Goal: Information Seeking & Learning: Learn about a topic

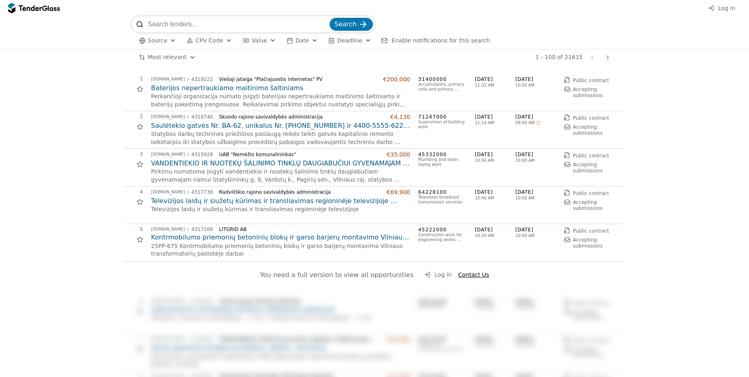
click at [264, 89] on h2 "Baterijos nepertraukiamo maitinimo šaltiniams" at bounding box center [280, 88] width 259 height 9
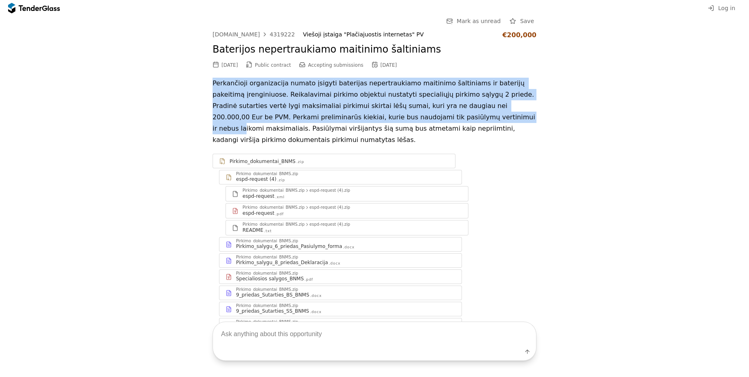
drag, startPoint x: 272, startPoint y: 95, endPoint x: 454, endPoint y: 123, distance: 183.9
click at [440, 124] on div "[DOMAIN_NAME] 4319222 Viešoji įstaiga "Plačiajuostis internetas" PV €200,000 Ba…" at bounding box center [375, 186] width 324 height 310
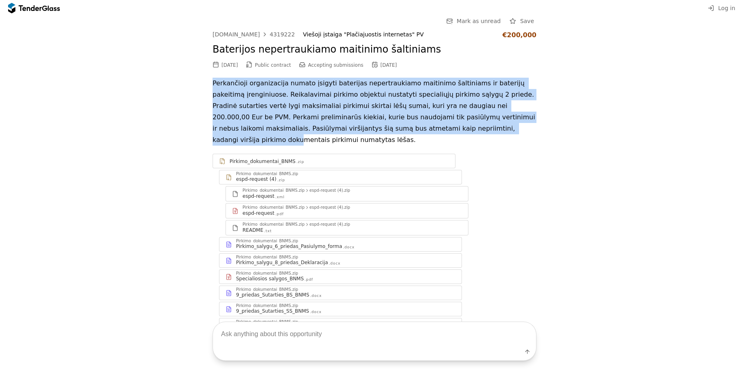
click at [454, 123] on p "Perkančioji organizacija numato įsigyti baterijas nepertraukiamo maitinimo šalt…" at bounding box center [375, 112] width 324 height 68
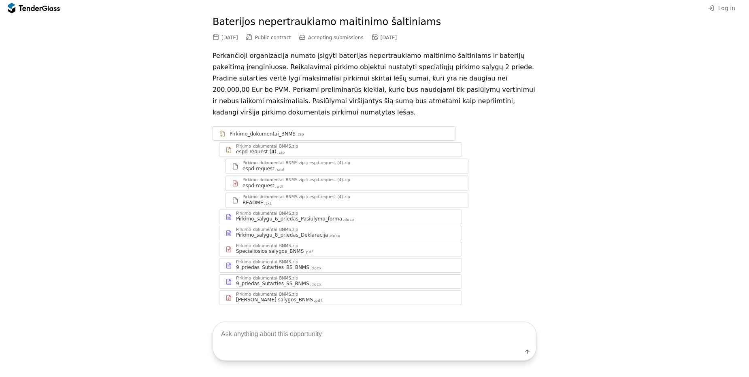
scroll to position [40, 0]
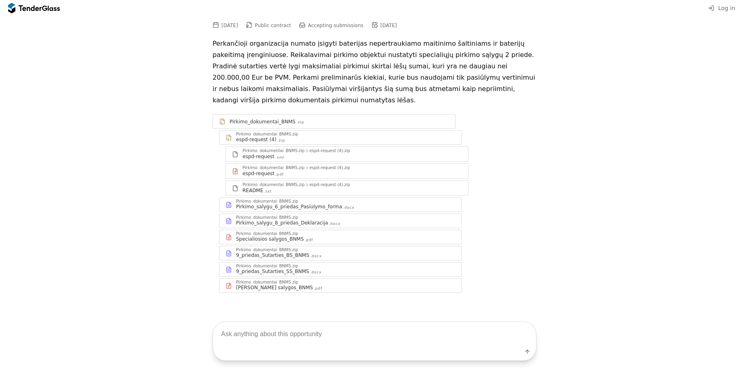
click at [388, 333] on textarea at bounding box center [374, 334] width 323 height 24
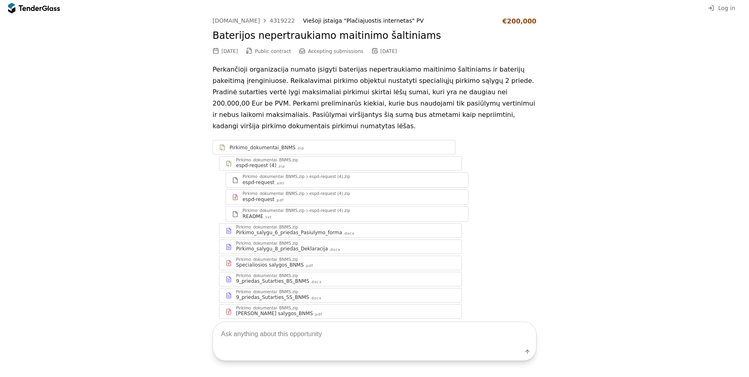
scroll to position [0, 0]
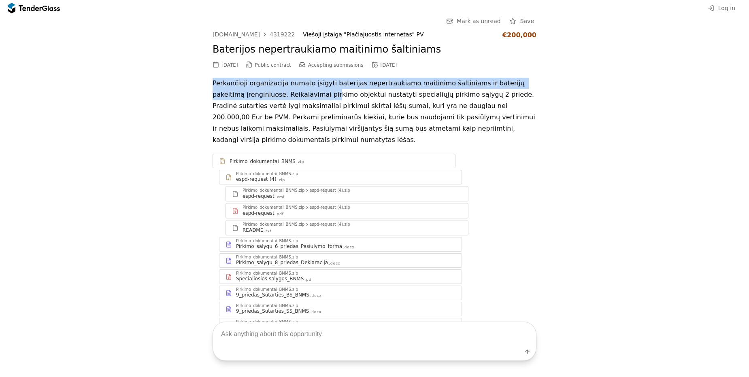
drag, startPoint x: 329, startPoint y: 102, endPoint x: 444, endPoint y: 114, distance: 115.6
click at [417, 109] on div "Go Back Mark as unread Save [DOMAIN_NAME] 4319222 Viešoji įstaiga "Plačiajuosti…" at bounding box center [374, 180] width 741 height 329
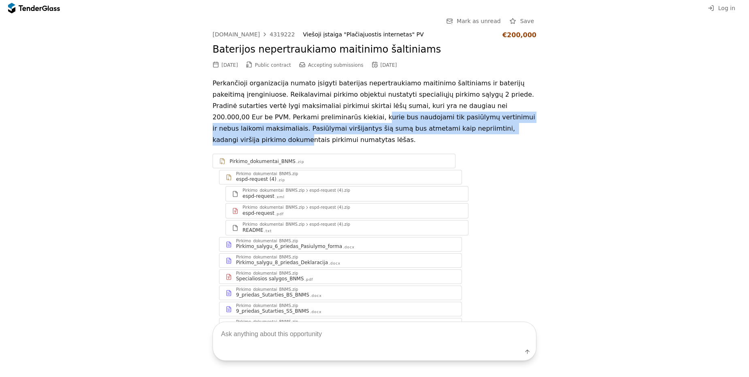
drag, startPoint x: 445, startPoint y: 130, endPoint x: 172, endPoint y: 100, distance: 274.6
click at [172, 100] on div "Go Back Mark as unread Save [DOMAIN_NAME] 4319222 Viešoji įstaiga "Plačiajuosti…" at bounding box center [374, 180] width 741 height 329
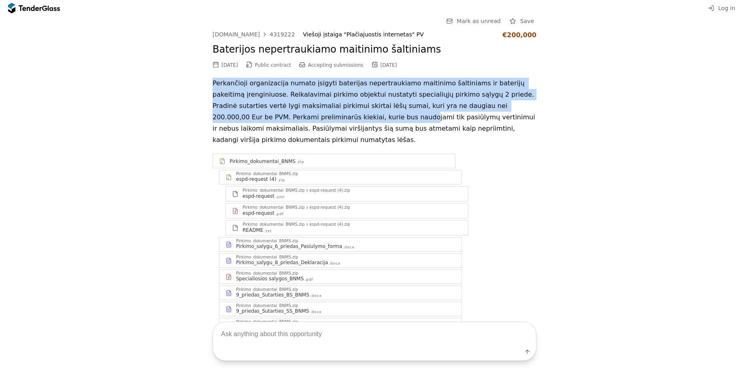
drag, startPoint x: 250, startPoint y: 102, endPoint x: 390, endPoint y: 129, distance: 142.6
click at [369, 127] on div "Go Back Mark as unread Save [DOMAIN_NAME] 4319222 Viešoji įstaiga "Plačiajuosti…" at bounding box center [374, 180] width 741 height 329
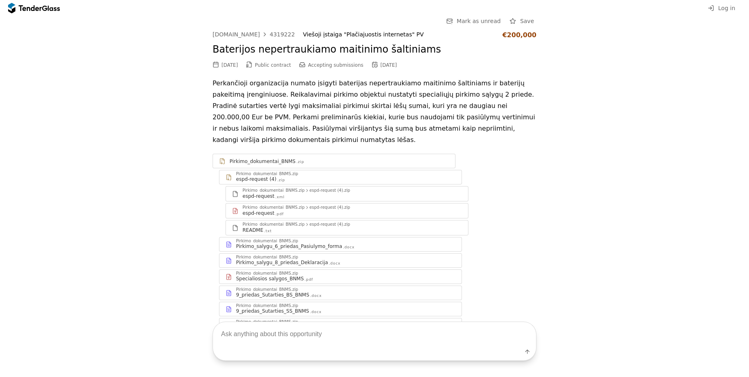
click at [425, 132] on p "Perkančioji organizacija numato įsigyti baterijas nepertraukiamo maitinimo šalt…" at bounding box center [375, 112] width 324 height 68
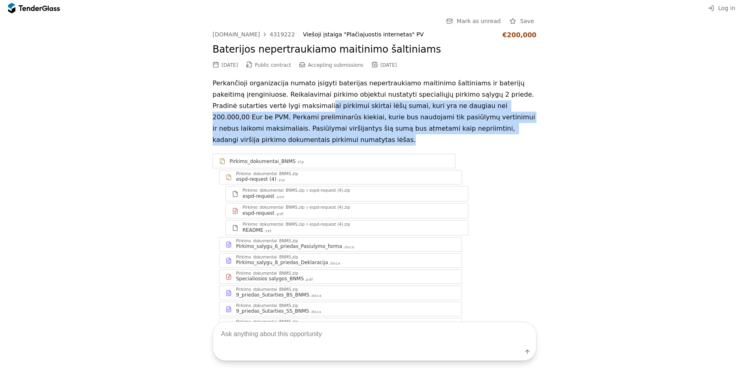
drag, startPoint x: 415, startPoint y: 137, endPoint x: 258, endPoint y: 80, distance: 166.4
click at [258, 97] on p "Perkančioji organizacija numato įsigyti baterijas nepertraukiamo maitinimo šalt…" at bounding box center [375, 112] width 324 height 68
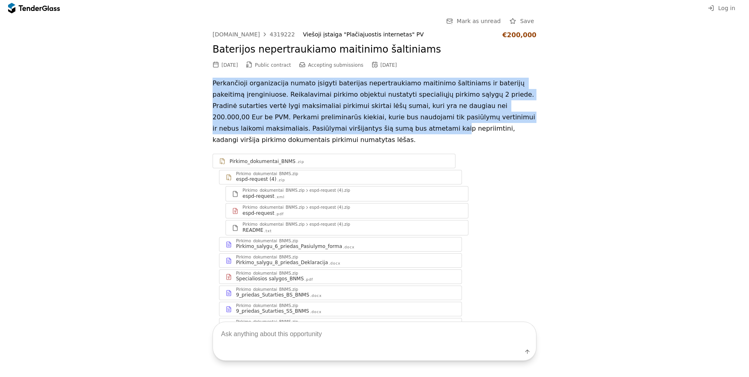
drag, startPoint x: 199, startPoint y: 80, endPoint x: 406, endPoint y: 141, distance: 215.3
click at [376, 135] on div "Go Back Mark as unread Save [DOMAIN_NAME] 4319222 Viešoji įstaiga "Plačiajuosti…" at bounding box center [374, 180] width 741 height 329
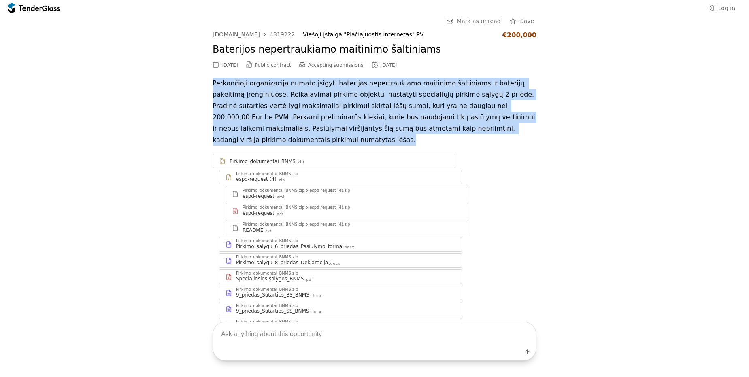
click at [208, 134] on div "Go Back Mark as unread Save [DOMAIN_NAME] 4319222 Viešoji įstaiga "Plačiajuosti…" at bounding box center [374, 180] width 741 height 329
click at [218, 83] on p "Perkančioji organizacija numato įsigyti baterijas nepertraukiamo maitinimo šalt…" at bounding box center [375, 112] width 324 height 68
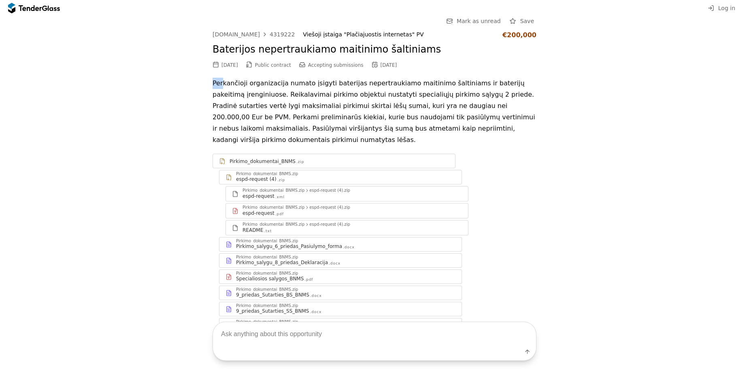
drag, startPoint x: 205, startPoint y: 80, endPoint x: 302, endPoint y: 127, distance: 107.8
click at [278, 116] on div "Go Back Mark as unread Save [DOMAIN_NAME] 4319222 Viešoji įstaiga "Plačiajuosti…" at bounding box center [374, 180] width 741 height 329
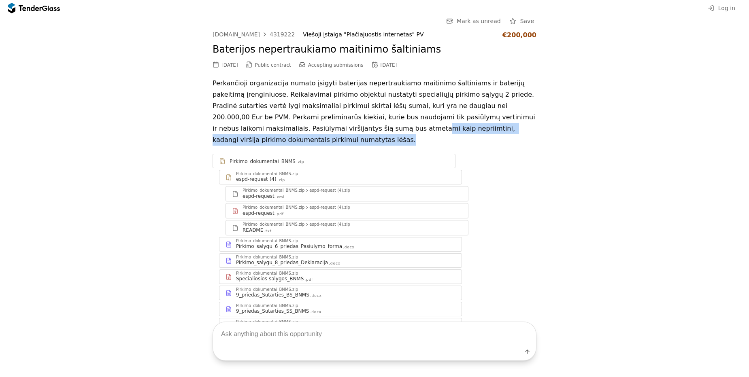
drag, startPoint x: 302, startPoint y: 134, endPoint x: 212, endPoint y: 111, distance: 93.3
click at [215, 124] on p "Perkančioji organizacija numato įsigyti baterijas nepertraukiamo maitinimo šalt…" at bounding box center [375, 112] width 324 height 68
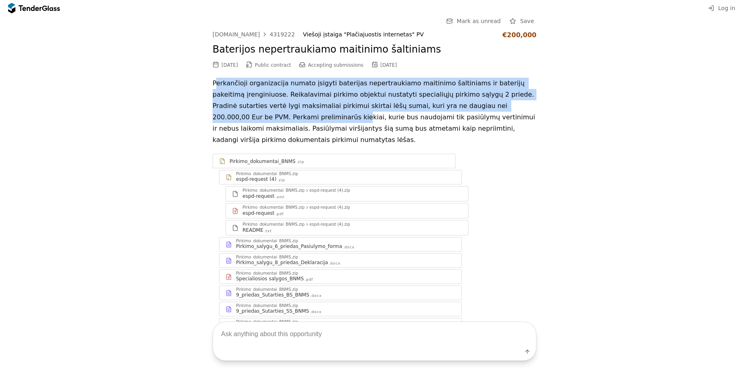
drag, startPoint x: 214, startPoint y: 87, endPoint x: 337, endPoint y: 149, distance: 137.8
click at [266, 116] on p "Perkančioji organizacija numato įsigyti baterijas nepertraukiamo maitinimo šalt…" at bounding box center [375, 112] width 324 height 68
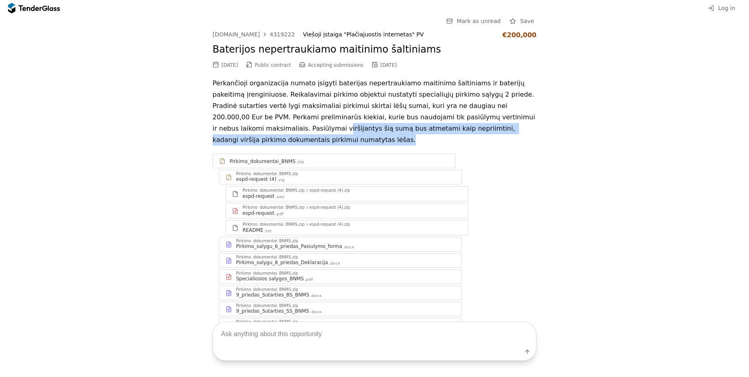
drag, startPoint x: 299, startPoint y: 147, endPoint x: 203, endPoint y: 117, distance: 100.9
click at [205, 121] on div "Go Back Mark as unread Save [DOMAIN_NAME] 4319222 Viešoji įstaiga "Plačiajuosti…" at bounding box center [374, 180] width 741 height 329
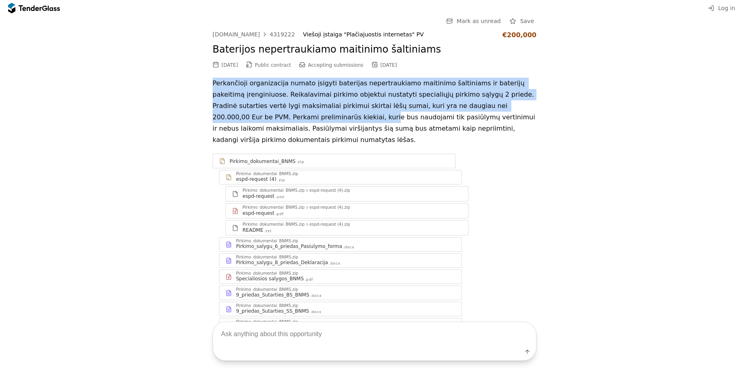
drag, startPoint x: 200, startPoint y: 85, endPoint x: 412, endPoint y: 141, distance: 218.5
click at [312, 122] on div "Go Back Mark as unread Save [DOMAIN_NAME] 4319222 Viešoji įstaiga "Plačiajuosti…" at bounding box center [374, 180] width 741 height 329
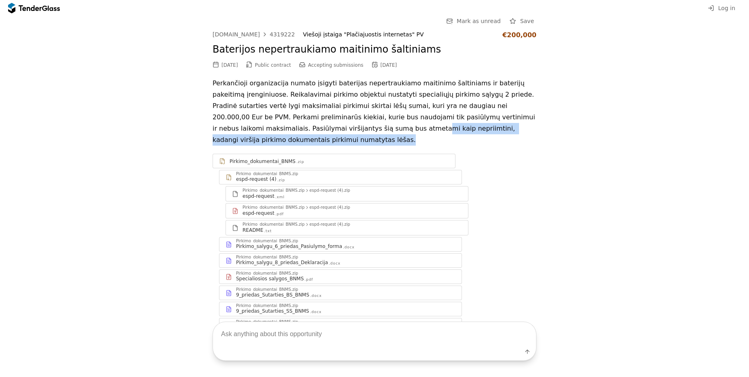
drag, startPoint x: 393, startPoint y: 144, endPoint x: 183, endPoint y: 87, distance: 218.1
click at [204, 99] on div "Go Back Mark as unread Save [DOMAIN_NAME] 4319222 Viešoji įstaiga "Plačiajuosti…" at bounding box center [374, 180] width 741 height 329
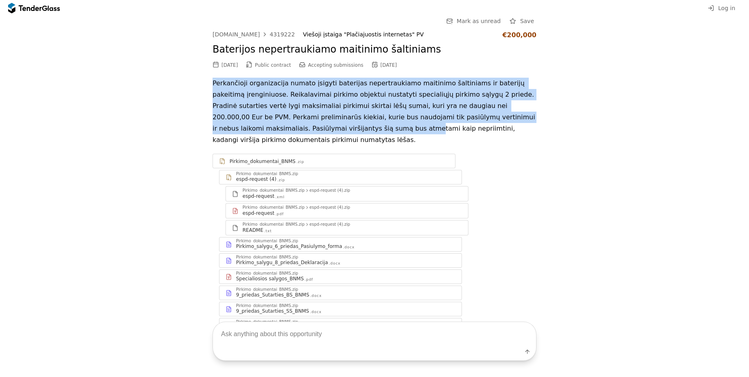
drag, startPoint x: 184, startPoint y: 84, endPoint x: 445, endPoint y: 158, distance: 271.6
click at [370, 145] on div "Go Back Mark as unread Save [DOMAIN_NAME] 4319222 Viešoji įstaiga "Plačiajuosti…" at bounding box center [374, 180] width 741 height 329
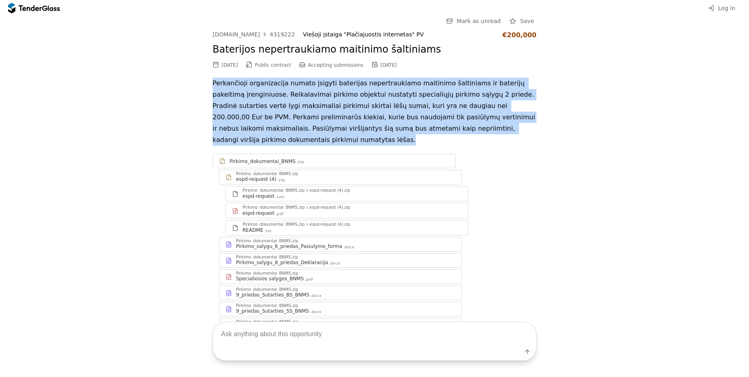
click at [500, 142] on p "Perkančioji organizacija numato įsigyti baterijas nepertraukiamo maitinimo šalt…" at bounding box center [375, 112] width 324 height 68
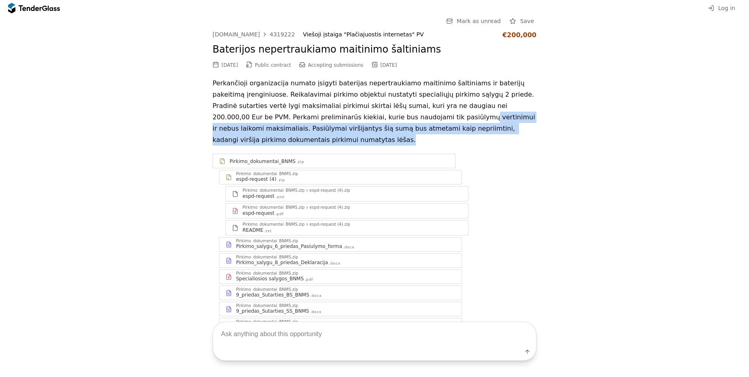
drag, startPoint x: 509, startPoint y: 144, endPoint x: 217, endPoint y: 59, distance: 303.7
click at [217, 59] on div "[DOMAIN_NAME] 4319222 Viešoji įstaiga "Plačiajuostis internetas" PV €200,000 Ba…" at bounding box center [375, 186] width 324 height 310
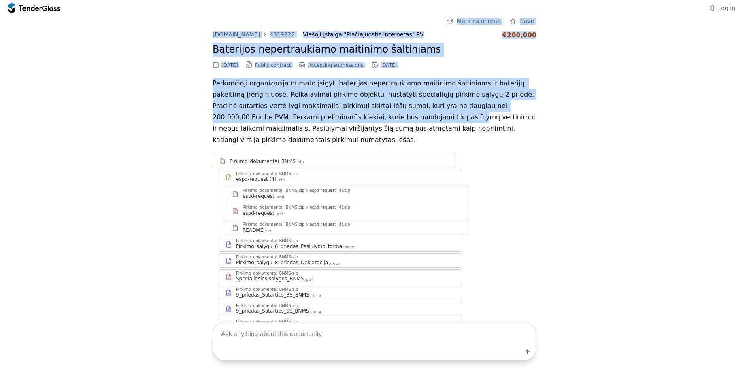
drag, startPoint x: 273, startPoint y: 76, endPoint x: 488, endPoint y: 160, distance: 231.0
click at [477, 155] on div "Go Back Mark as unread Save [DOMAIN_NAME] 4319222 Viešoji įstaiga "Plačiajuosti…" at bounding box center [374, 180] width 741 height 329
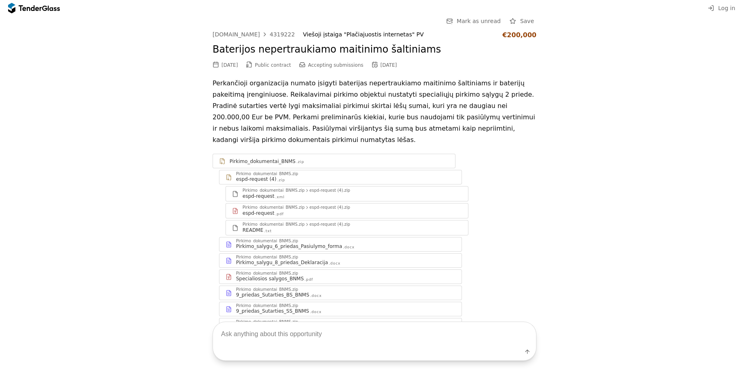
click at [564, 169] on div "Go Back Mark as unread Save [DOMAIN_NAME] 4319222 Viešoji įstaiga "Plačiajuosti…" at bounding box center [374, 180] width 741 height 329
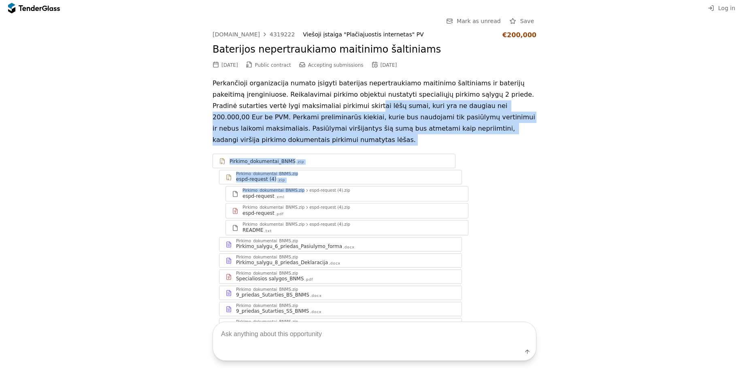
click at [269, 86] on div "Go Back Mark as unread Save [DOMAIN_NAME] 4319222 Viešoji įstaiga "Plačiajuosti…" at bounding box center [374, 180] width 741 height 329
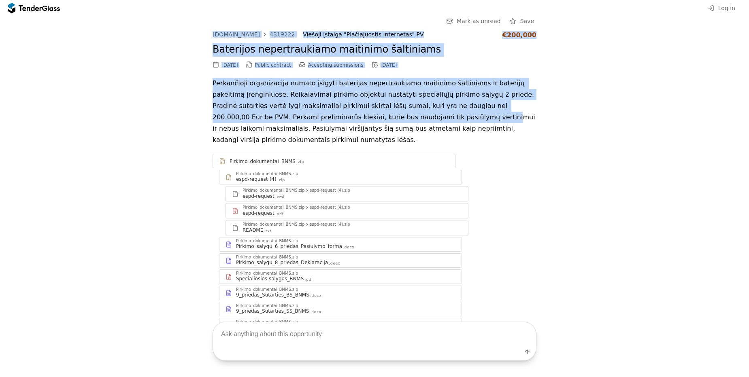
click at [420, 130] on div "Go Back Mark as unread Save [DOMAIN_NAME] 4319222 Viešoji įstaiga "Plačiajuosti…" at bounding box center [375, 180] width 324 height 329
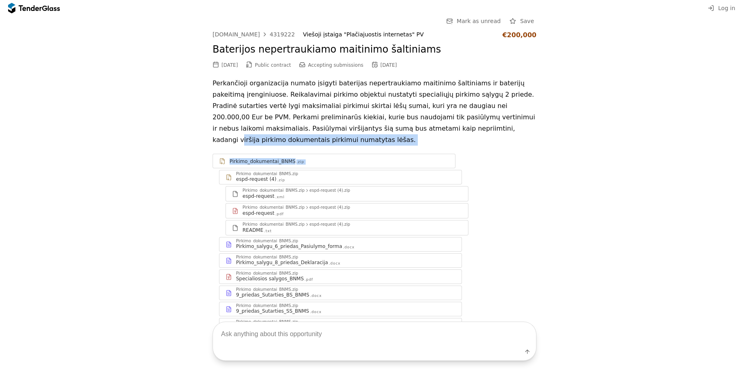
drag, startPoint x: 451, startPoint y: 154, endPoint x: 174, endPoint y: 43, distance: 299.1
click at [239, 73] on div "[DOMAIN_NAME] 4319222 Viešoji įstaiga "Plačiajuostis internetas" PV €200,000 Ba…" at bounding box center [375, 186] width 324 height 310
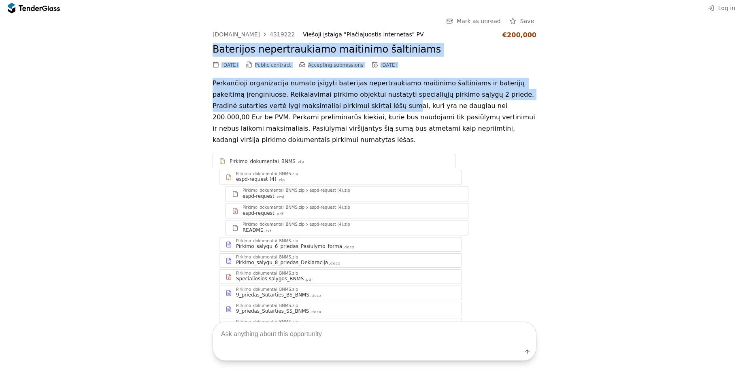
drag, startPoint x: 262, startPoint y: 75, endPoint x: 498, endPoint y: 143, distance: 246.1
click at [407, 122] on div "Go Back Mark as unread Save [DOMAIN_NAME] 4319222 Viešoji įstaiga "Plačiajuosti…" at bounding box center [374, 180] width 741 height 329
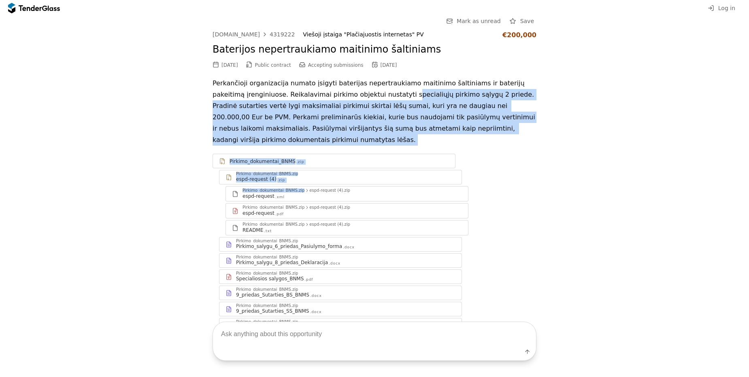
drag, startPoint x: 455, startPoint y: 128, endPoint x: 291, endPoint y: 60, distance: 177.2
click at [291, 60] on div "Go Back Mark as unread Save [DOMAIN_NAME] 4319222 Viešoji įstaiga "Plačiajuosti…" at bounding box center [374, 180] width 741 height 329
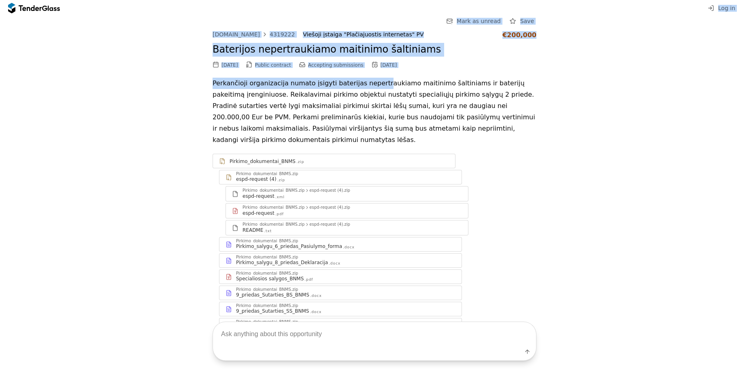
drag, startPoint x: 411, startPoint y: 100, endPoint x: 596, endPoint y: 152, distance: 192.7
click at [518, 136] on div "Log in Go Back Mark as unread Save [DOMAIN_NAME] 4319222 Viešoji įstaiga "Plači…" at bounding box center [374, 188] width 749 height 377
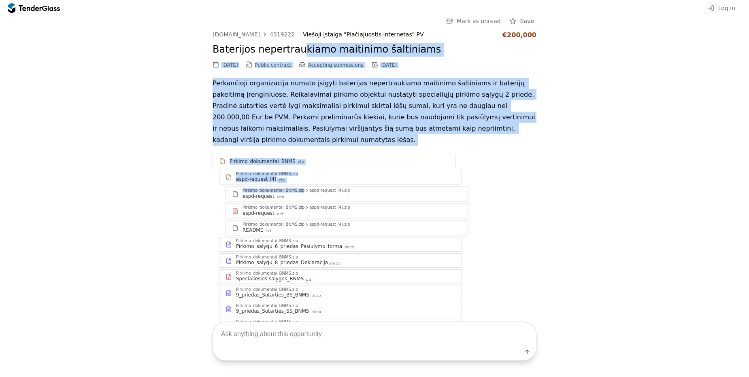
drag, startPoint x: 587, startPoint y: 155, endPoint x: 194, endPoint y: 7, distance: 419.9
click at [245, 30] on div "Go Back Mark as unread Save [DOMAIN_NAME] 4319222 Viešoji įstaiga "Plačiajuosti…" at bounding box center [374, 180] width 741 height 329
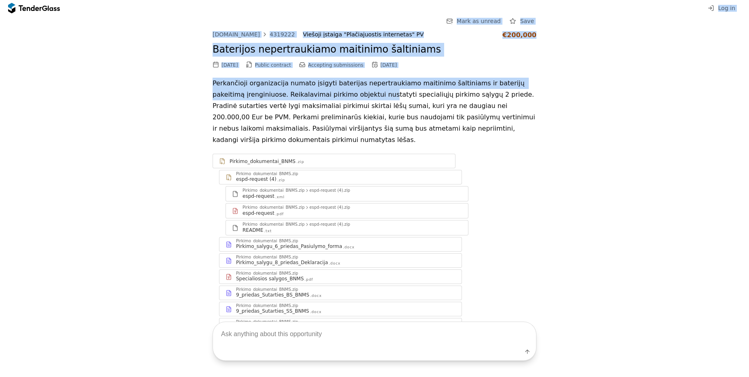
drag, startPoint x: 194, startPoint y: 8, endPoint x: 558, endPoint y: 168, distance: 397.8
click at [509, 150] on div "Log in Go Back Mark as unread Save [DOMAIN_NAME] 4319222 Viešoji įstaiga "Plači…" at bounding box center [374, 188] width 749 height 377
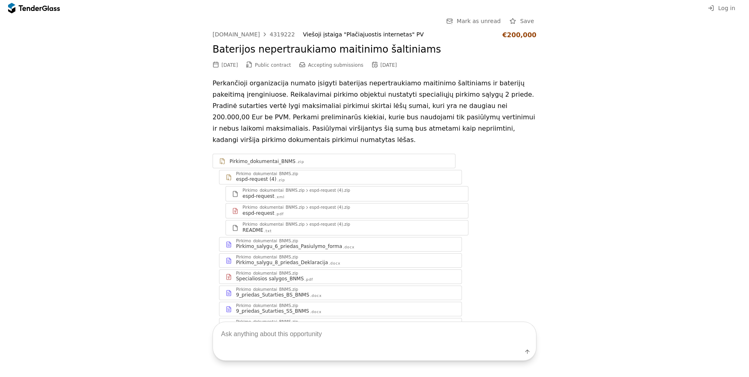
click at [598, 177] on div "Go Back Mark as unread Save [DOMAIN_NAME] 4319222 Viešoji įstaiga "Plačiajuosti…" at bounding box center [374, 180] width 741 height 329
click at [42, 15] on div "Log in" at bounding box center [374, 8] width 749 height 16
click at [43, 9] on div at bounding box center [44, 7] width 5 height 5
